Goal: Transaction & Acquisition: Purchase product/service

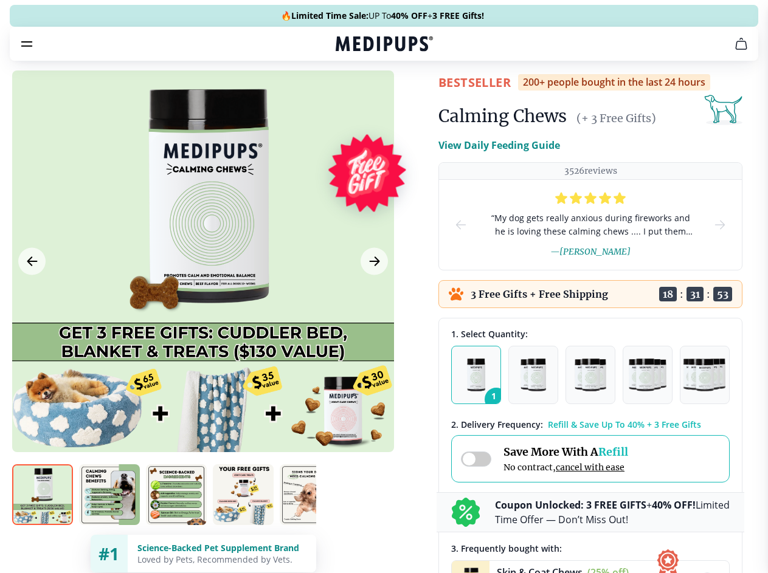
click at [349, 97] on span "Supplements" at bounding box center [379, 103] width 61 height 12
click at [411, 96] on icon "button" at bounding box center [418, 103] width 15 height 15
click at [734, 51] on icon "cart" at bounding box center [741, 43] width 15 height 15
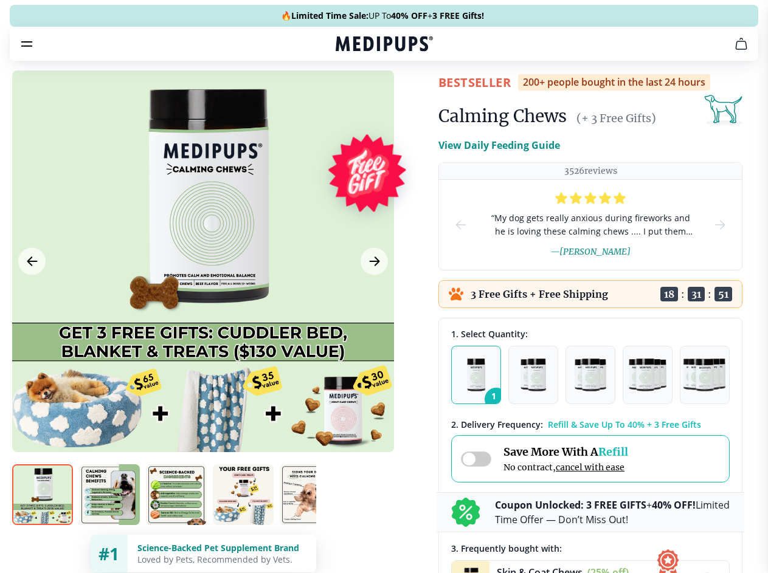
click at [0, 0] on span "Get FREE Gift" at bounding box center [0, 0] width 0 height 0
click at [0, 0] on icon "button" at bounding box center [0, 0] width 0 height 0
click at [202, 290] on div at bounding box center [203, 261] width 382 height 382
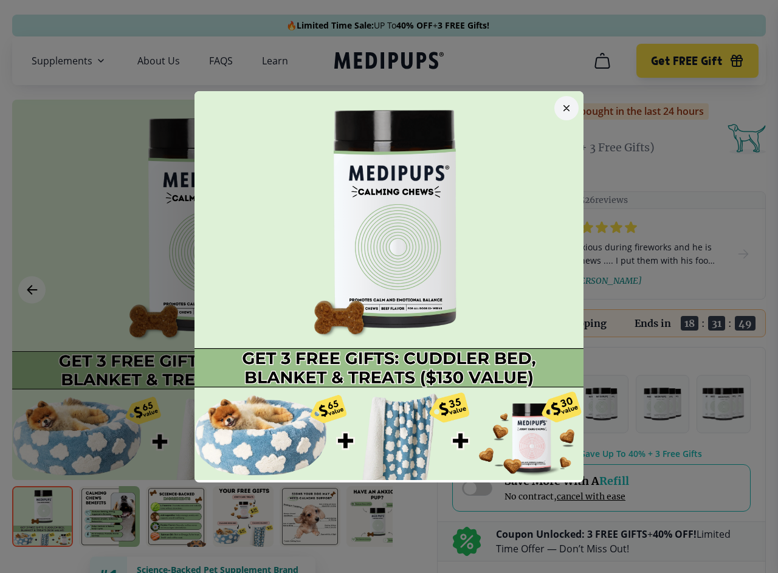
click at [32, 290] on div at bounding box center [389, 286] width 778 height 573
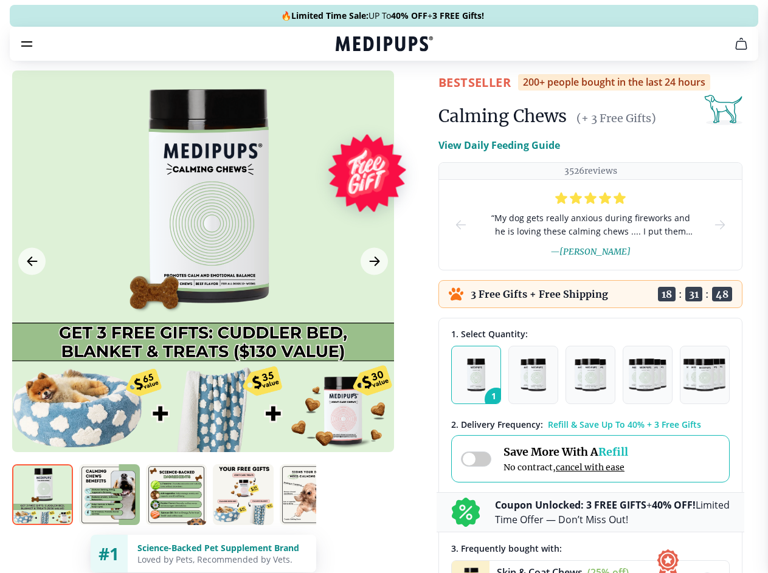
click at [43, 517] on img at bounding box center [42, 494] width 61 height 61
